Goal: Use online tool/utility: Utilize a website feature to perform a specific function

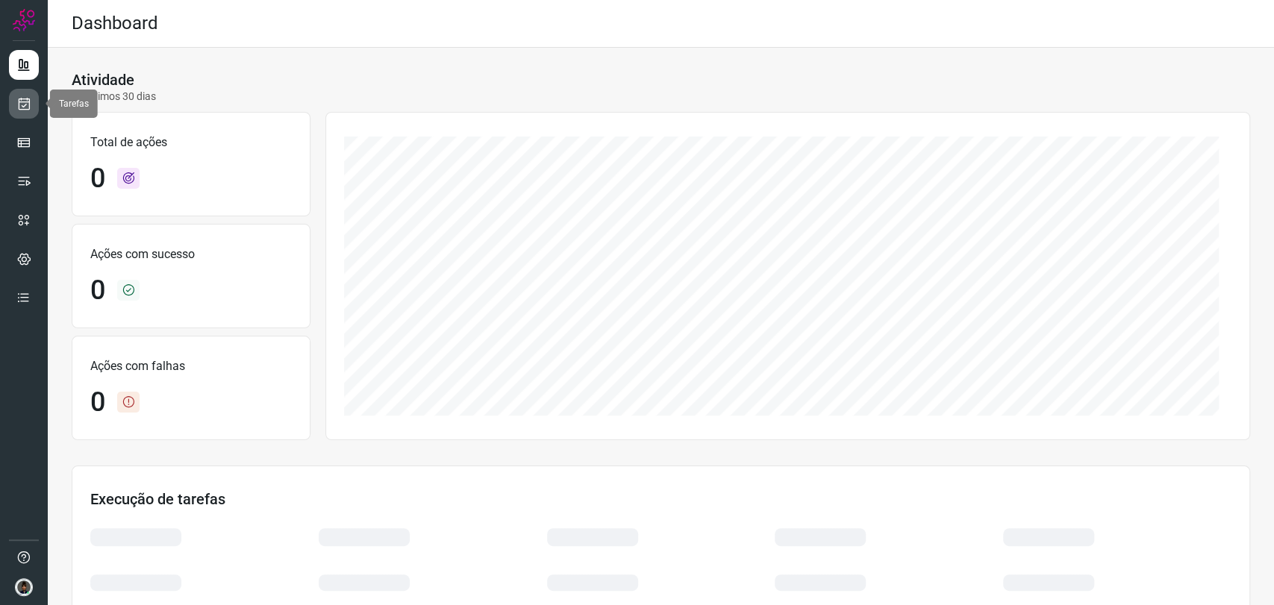
click at [20, 104] on icon at bounding box center [24, 103] width 16 height 15
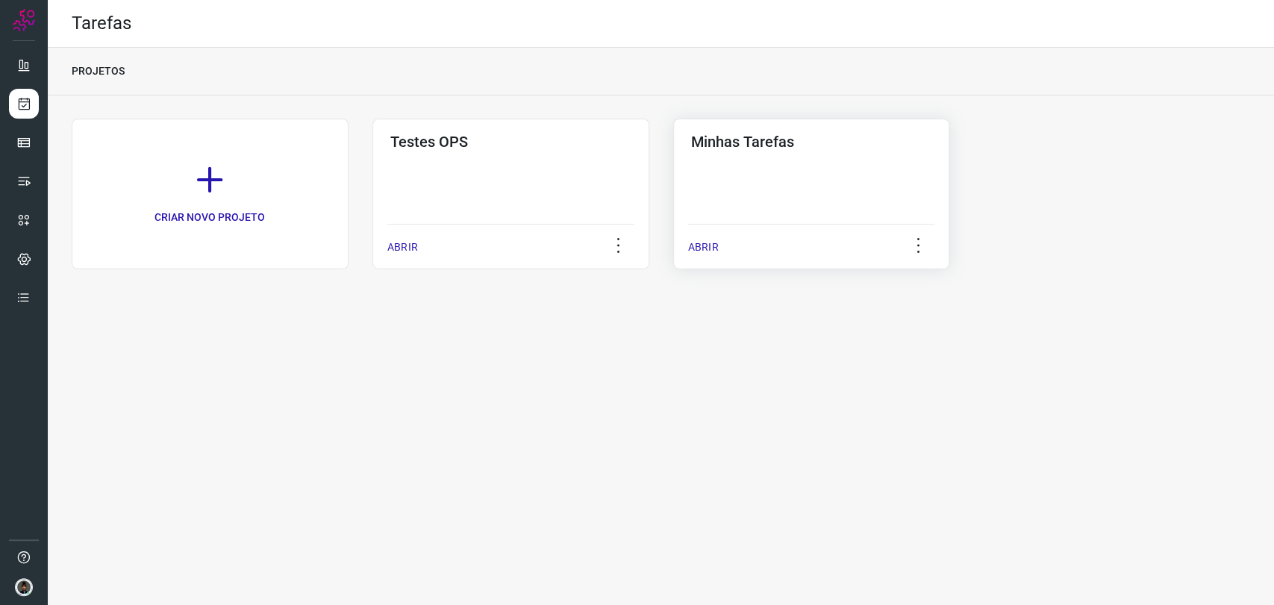
click at [873, 204] on div "Minhas Tarefas ABRIR" at bounding box center [811, 194] width 277 height 151
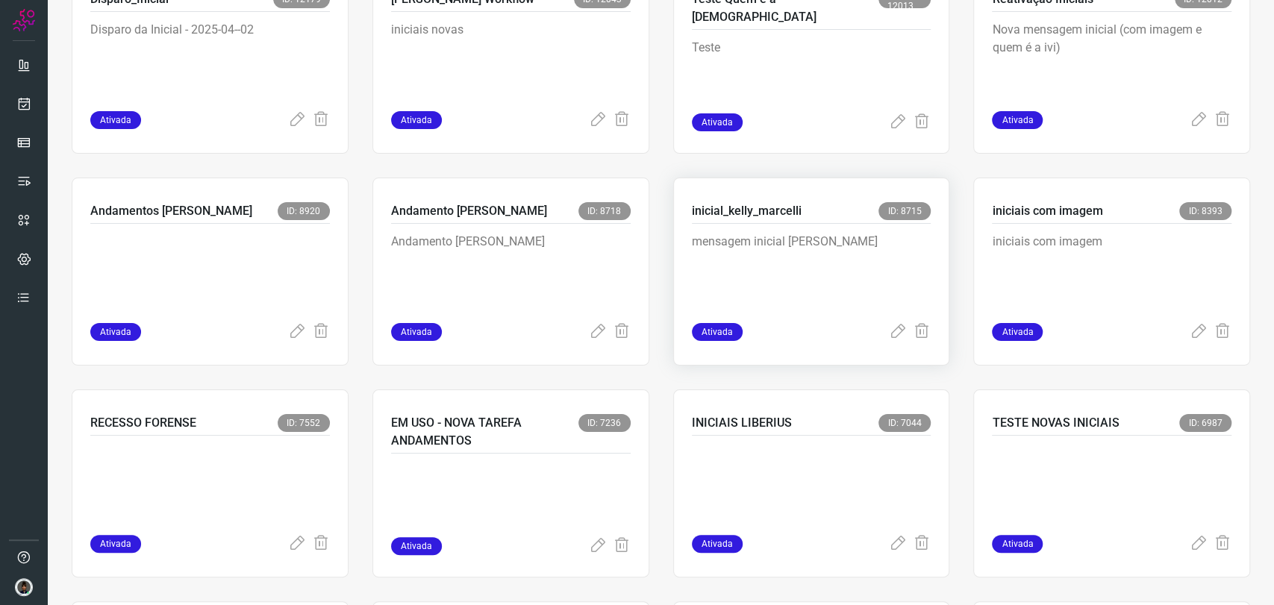
scroll to position [580, 0]
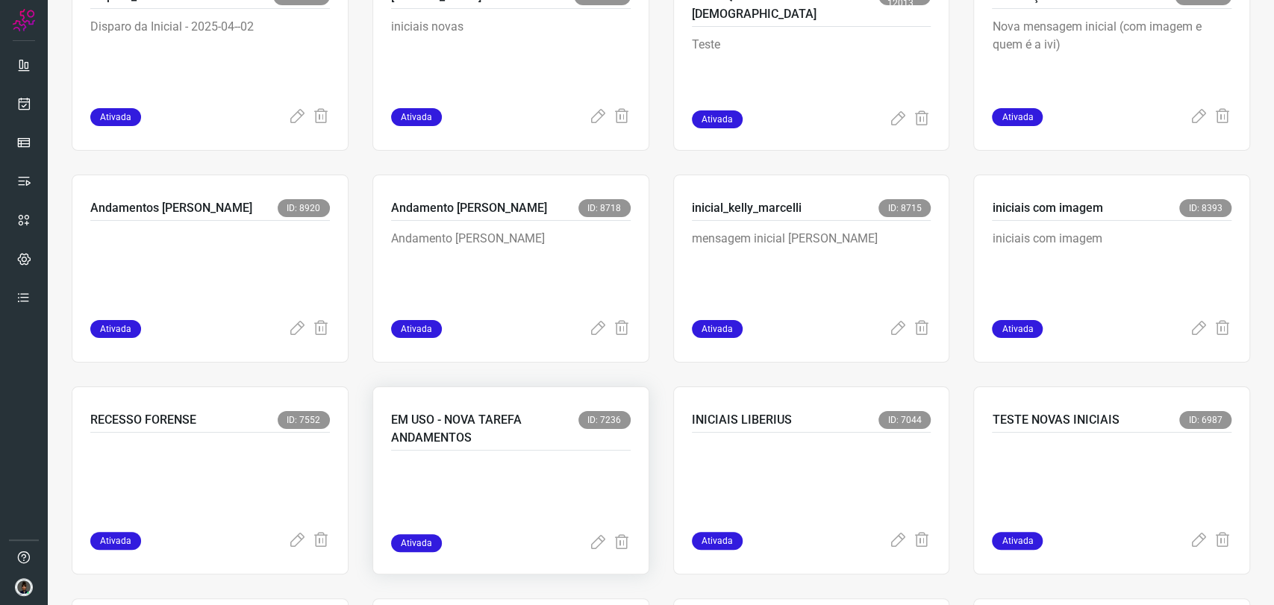
click at [503, 443] on p "EM USO - NOVA TAREFA ANDAMENTOS" at bounding box center [484, 429] width 187 height 36
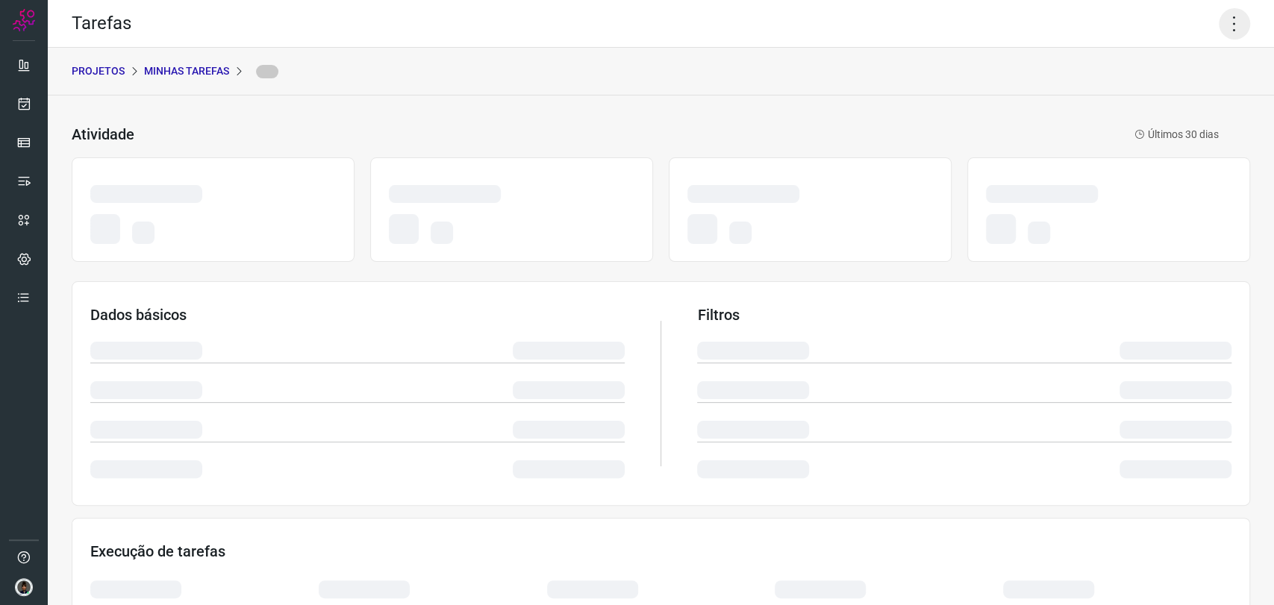
click at [1219, 14] on icon at bounding box center [1234, 23] width 31 height 31
click at [1236, 13] on icon at bounding box center [1234, 23] width 31 height 31
click at [1230, 25] on icon at bounding box center [1234, 23] width 31 height 31
click at [1141, 61] on div "PROJETOS Minhas Tarefas" at bounding box center [661, 72] width 1226 height 48
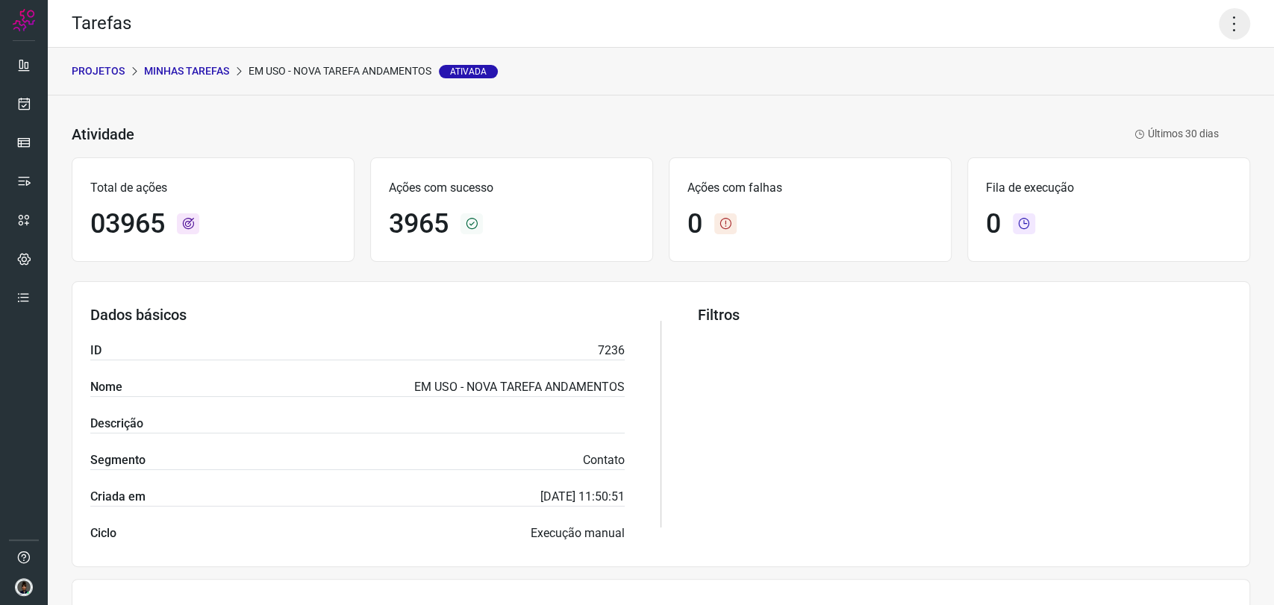
click at [1225, 21] on icon at bounding box center [1234, 23] width 31 height 31
click at [1167, 95] on li "Executar" at bounding box center [1169, 98] width 136 height 24
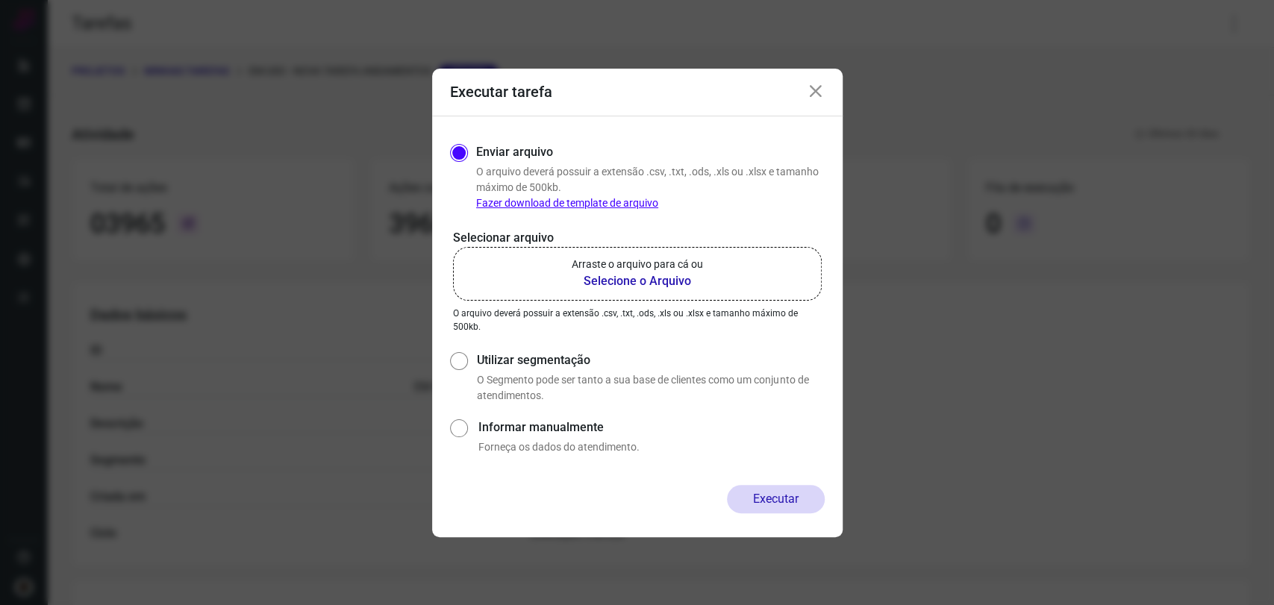
click at [613, 278] on b "Selecione o Arquivo" at bounding box center [637, 281] width 131 height 18
click at [0, 0] on input "Arraste o arquivo para cá ou Selecione o Arquivo" at bounding box center [0, 0] width 0 height 0
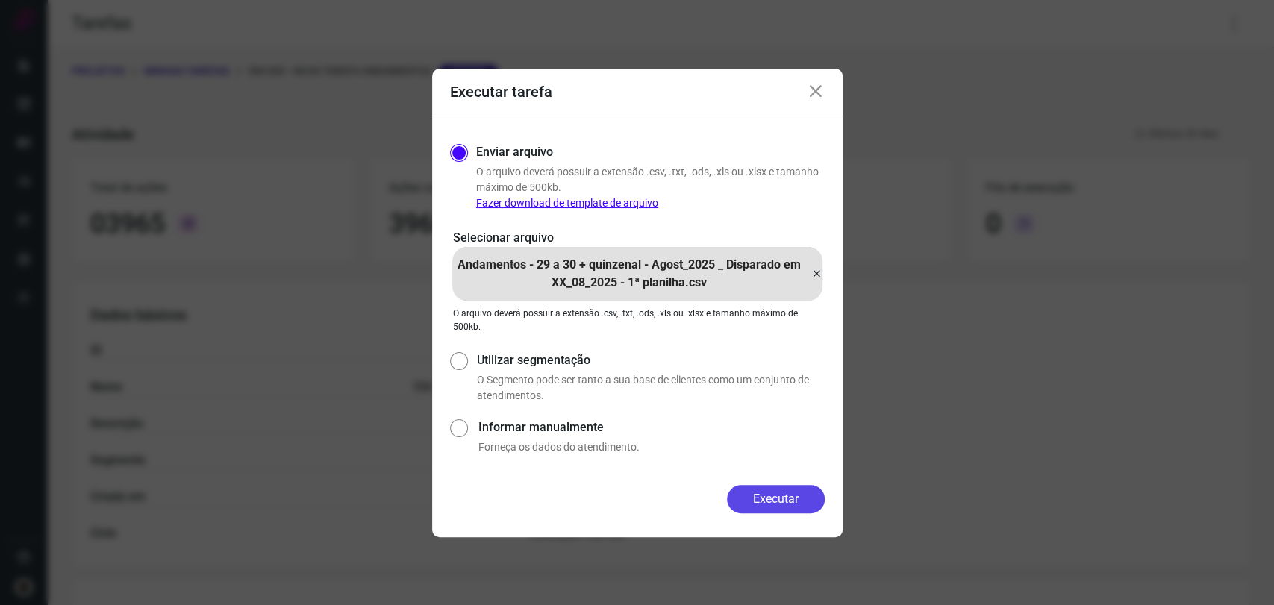
click at [766, 497] on button "Executar" at bounding box center [776, 499] width 98 height 28
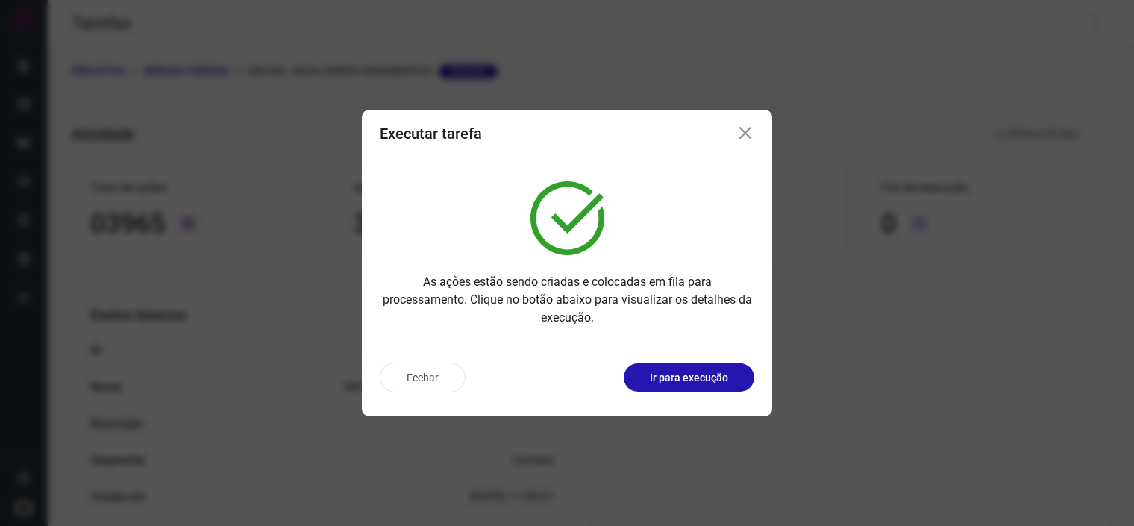
drag, startPoint x: 791, startPoint y: 34, endPoint x: 764, endPoint y: 96, distance: 66.8
click at [793, 33] on div "Executar tarefa As ações estão sendo criadas e colocadas em fila para processam…" at bounding box center [567, 263] width 1134 height 526
click at [744, 128] on icon at bounding box center [746, 134] width 18 height 18
click at [787, 66] on div "PROJETOS Minhas Tarefas EM USO - NOVA TAREFA ANDAMENTOS Ativada" at bounding box center [591, 72] width 1087 height 48
click at [752, 131] on div "Atividade EM USO - NOVA TAREFA ANDAMENTOS Ativada Últimos 30 [PERSON_NAME]" at bounding box center [576, 135] width 1008 height 22
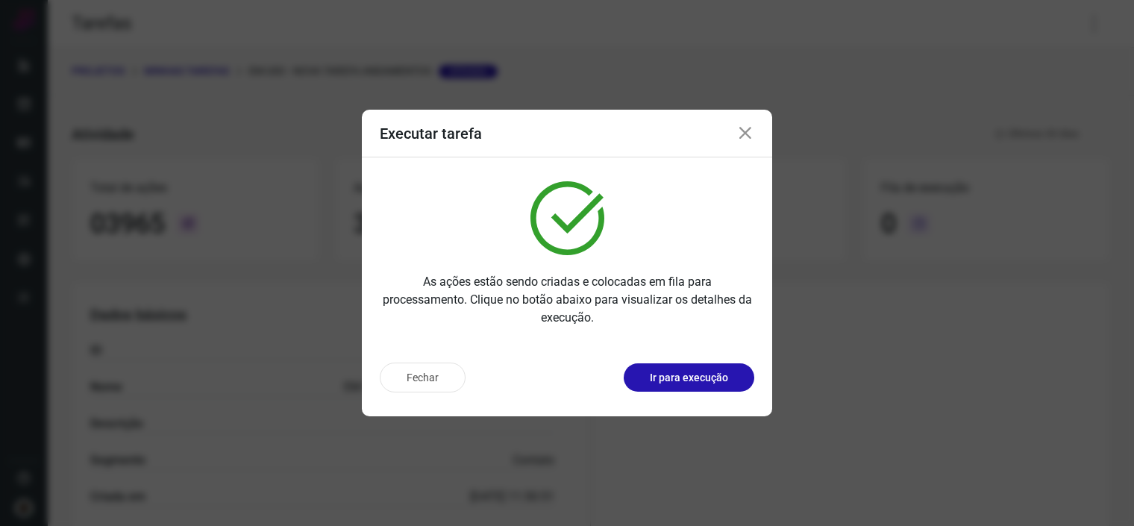
click at [842, 58] on div "PROJETOS Minhas Tarefas EM USO - NOVA TAREFA ANDAMENTOS Ativada" at bounding box center [591, 72] width 1087 height 48
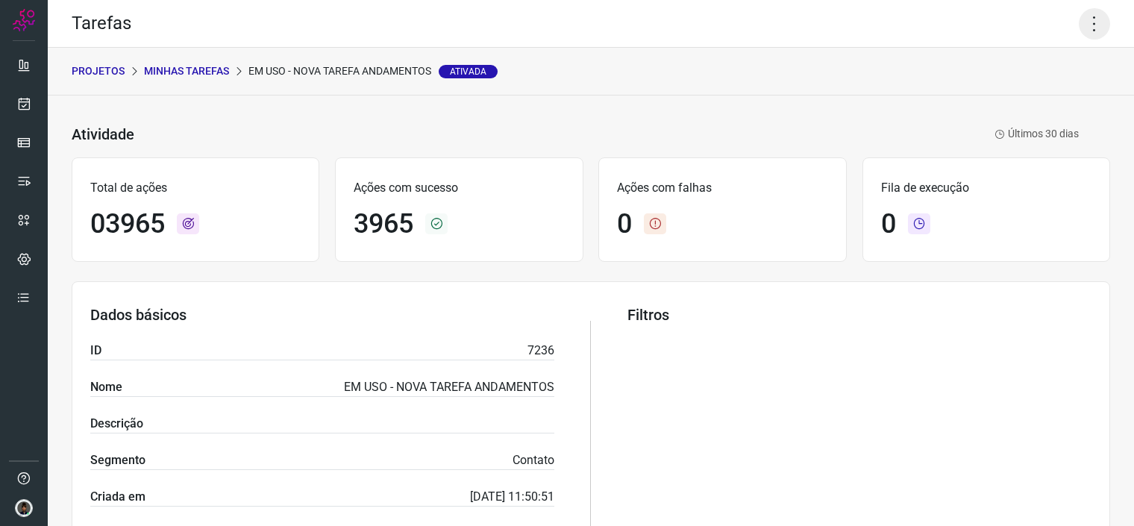
click at [1090, 24] on icon at bounding box center [1094, 23] width 31 height 31
click at [1012, 97] on li "Executar" at bounding box center [1029, 97] width 136 height 24
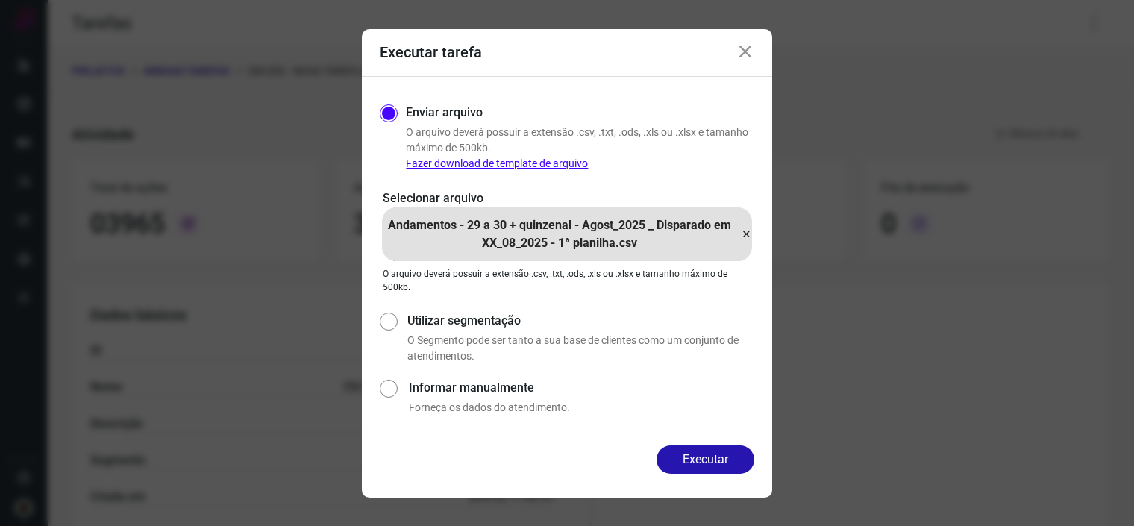
click at [743, 232] on icon at bounding box center [746, 234] width 12 height 18
click at [0, 0] on input "Andamentos - 29 a 30 + quinzenal - Agost_2025 _ Disparado em XX_08_2025 - 1ª pl…" at bounding box center [0, 0] width 0 height 0
drag, startPoint x: 729, startPoint y: 465, endPoint x: 623, endPoint y: 429, distance: 111.9
click at [728, 465] on button "Executar" at bounding box center [706, 460] width 98 height 28
